Goal: Information Seeking & Learning: Learn about a topic

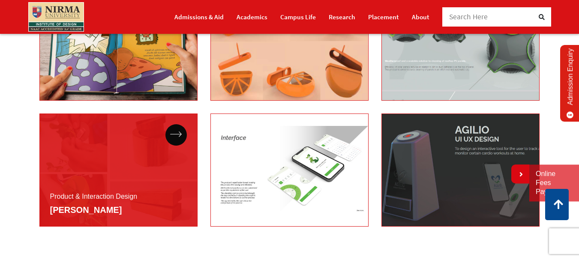
scroll to position [1415, 0]
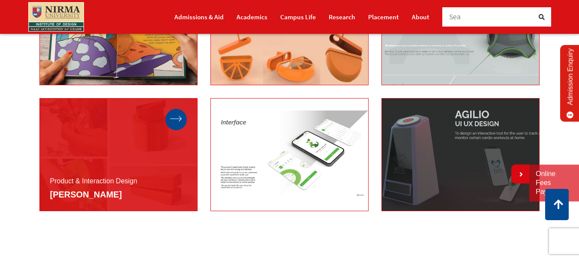
click at [179, 129] on div at bounding box center [176, 119] width 21 height 21
click at [118, 150] on div "Product & Interaction Design" at bounding box center [118, 154] width 158 height 113
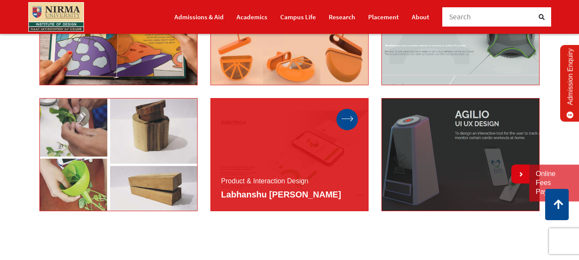
click at [349, 130] on div at bounding box center [347, 119] width 21 height 21
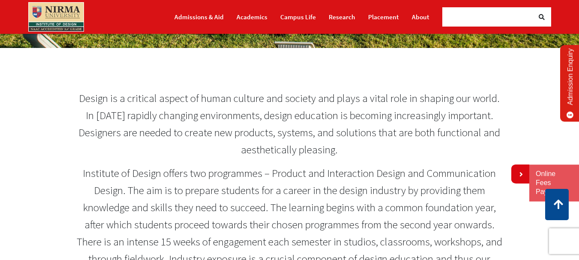
scroll to position [0, 0]
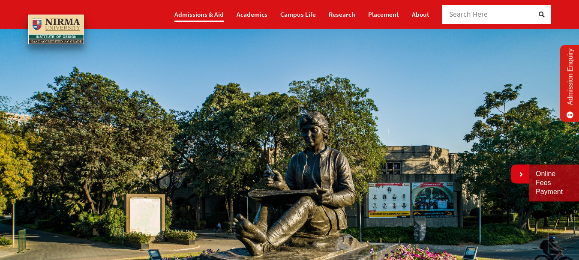
click at [212, 14] on link "Admissions & Aid" at bounding box center [199, 14] width 49 height 15
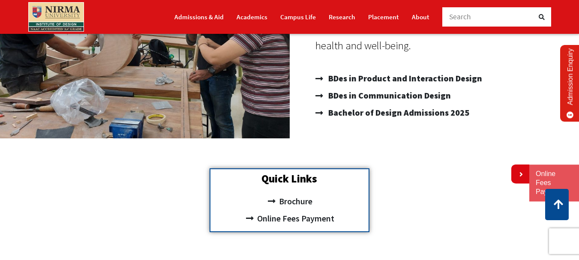
scroll to position [189, 0]
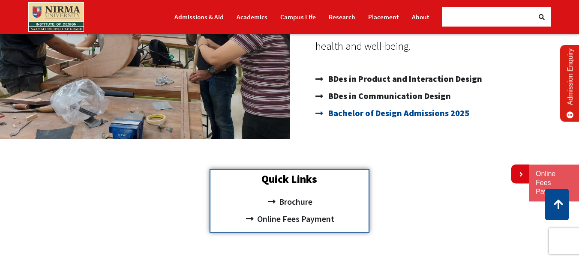
click at [363, 114] on span "Bachelor of Design Admissions 2025" at bounding box center [397, 113] width 143 height 17
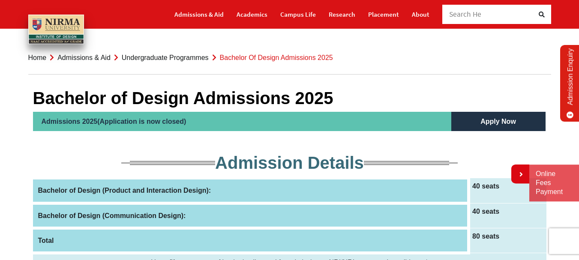
scroll to position [29, 0]
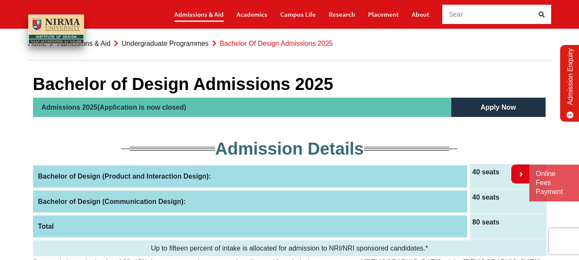
click at [204, 15] on link "Admissions & Aid" at bounding box center [199, 14] width 49 height 15
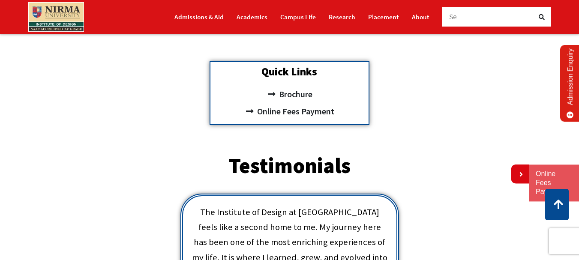
scroll to position [329, 0]
